Goal: Browse casually: Explore the website without a specific task or goal

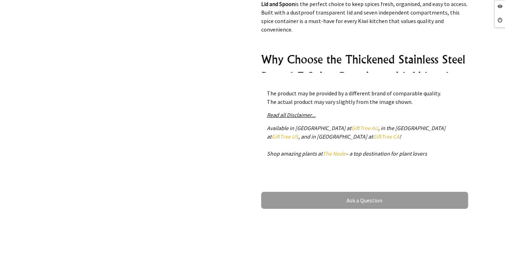
scroll to position [602, 0]
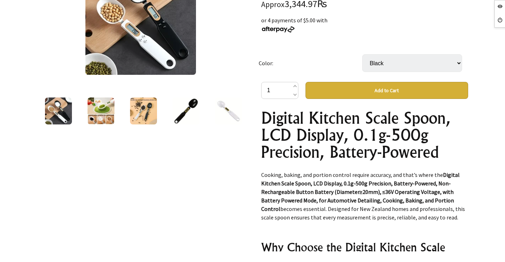
scroll to position [106, 0]
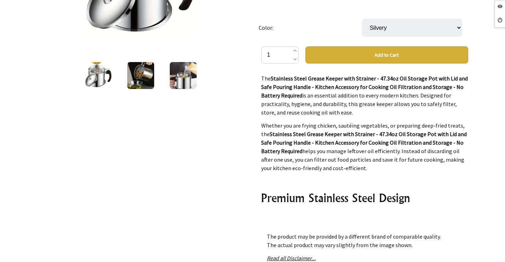
scroll to position [35, 0]
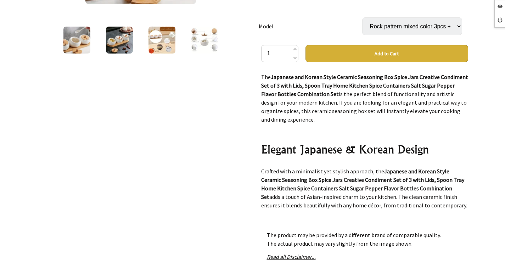
scroll to position [106, 0]
